Goal: Navigation & Orientation: Find specific page/section

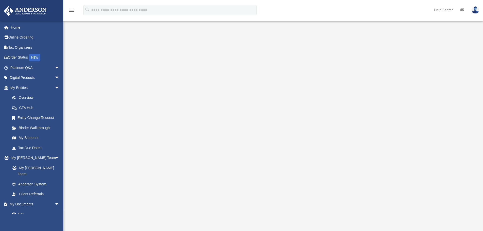
click at [420, 59] on div at bounding box center [273, 136] width 378 height 203
click at [15, 26] on link "Home" at bounding box center [36, 27] width 64 height 10
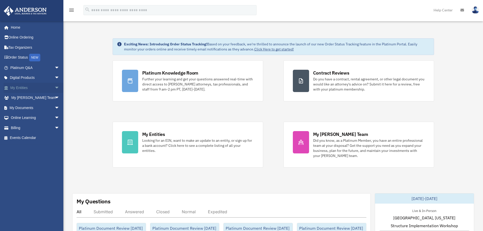
click at [29, 88] on link "My Entities arrow_drop_down" at bounding box center [36, 88] width 64 height 10
